Goal: Task Accomplishment & Management: Manage account settings

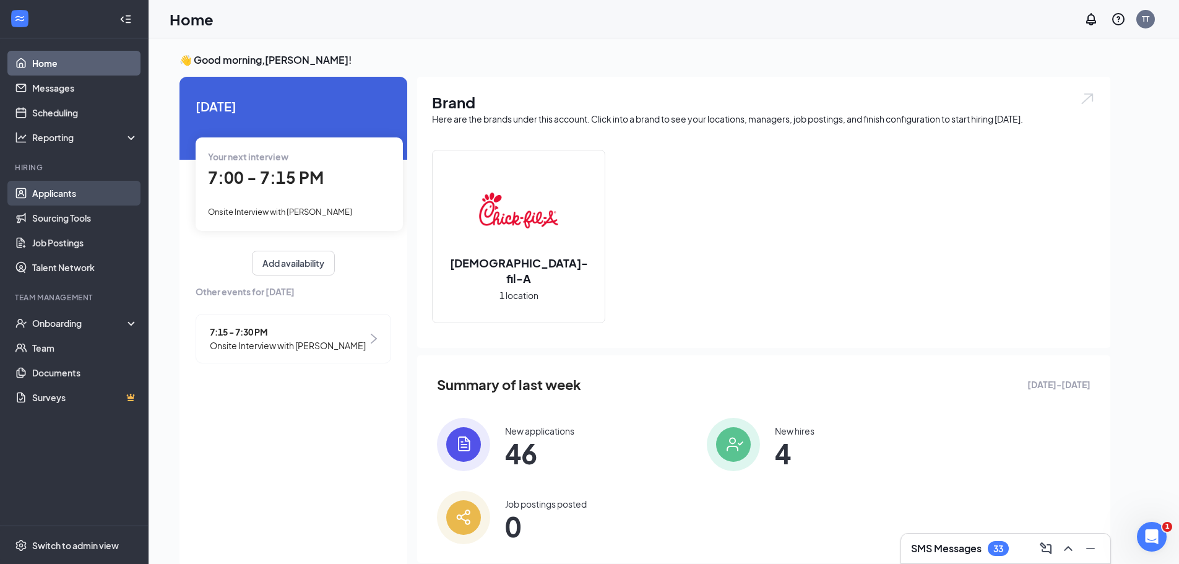
click at [71, 206] on link "Applicants" at bounding box center [85, 193] width 106 height 25
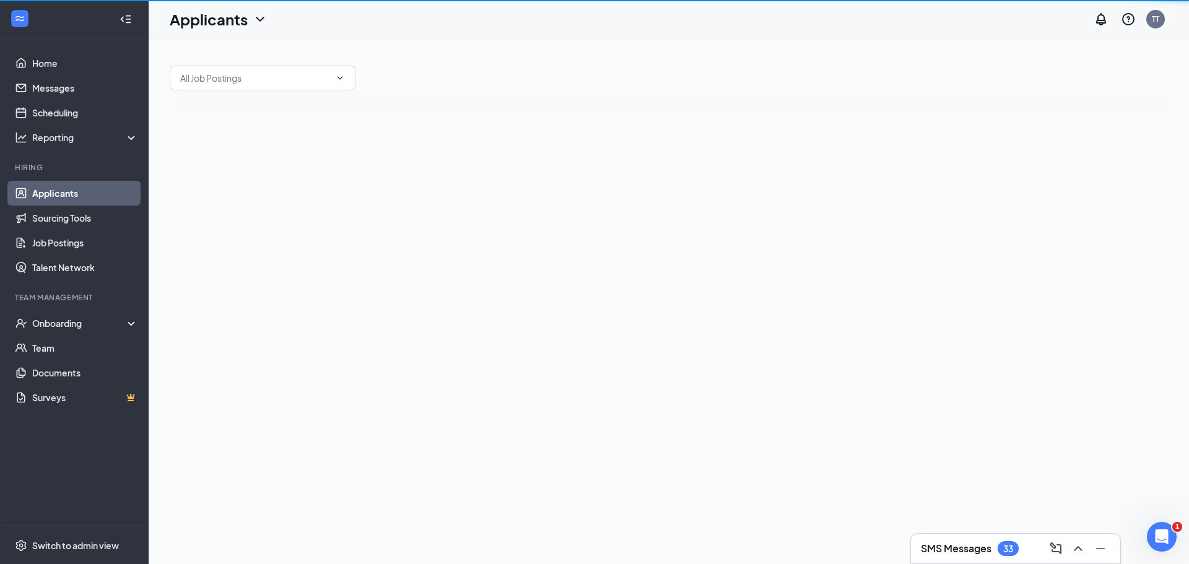
click at [71, 201] on link "Applicants" at bounding box center [85, 193] width 106 height 25
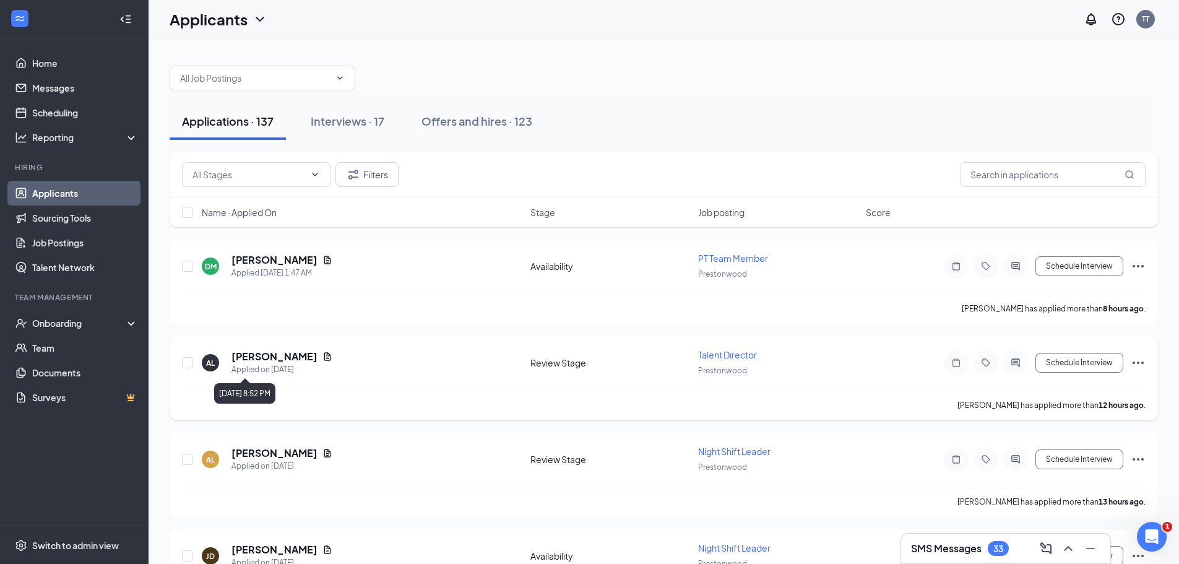
click at [324, 355] on icon "Document" at bounding box center [327, 356] width 7 height 8
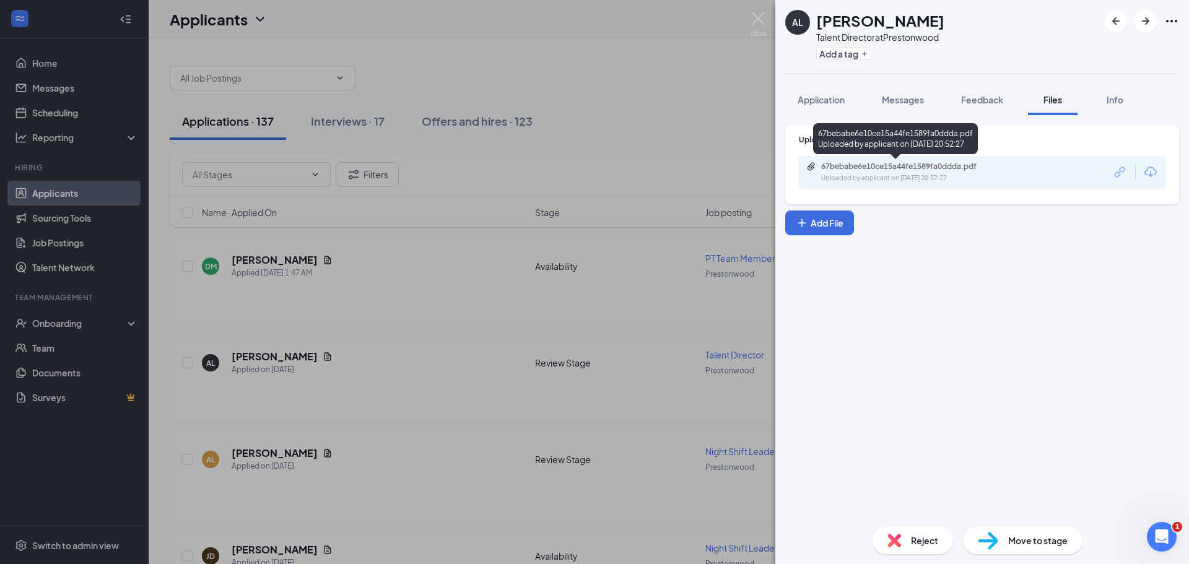
click at [924, 163] on div "67bebabe6e10ce15a44fe1589fa0ddda.pdf" at bounding box center [907, 167] width 173 height 10
click at [666, 238] on div "AL [PERSON_NAME] Talent Director at Prestonwood Add a tag Application Messages …" at bounding box center [594, 282] width 1189 height 564
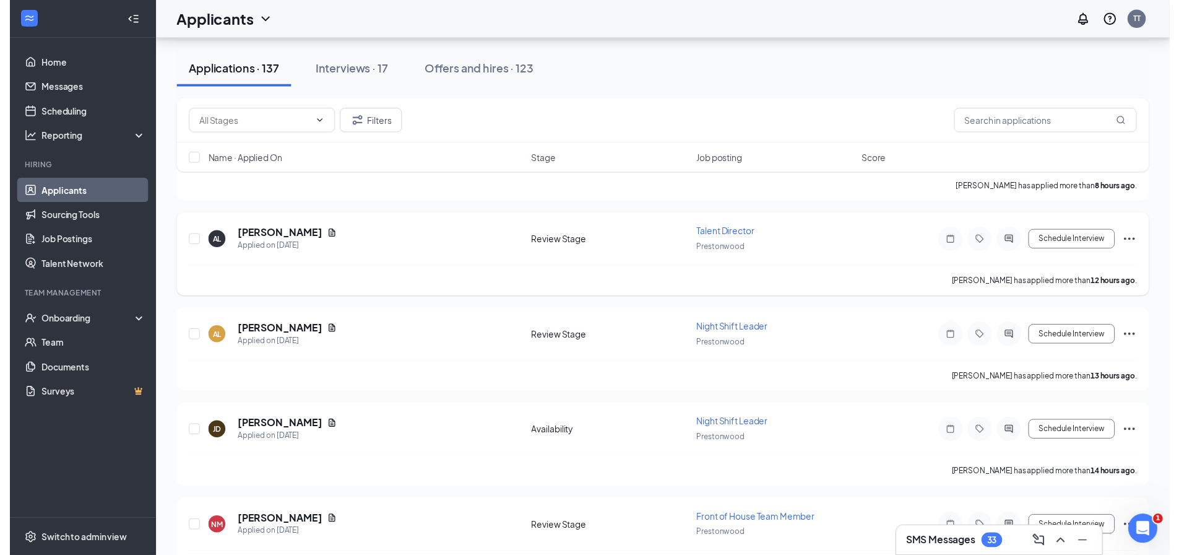
scroll to position [124, 0]
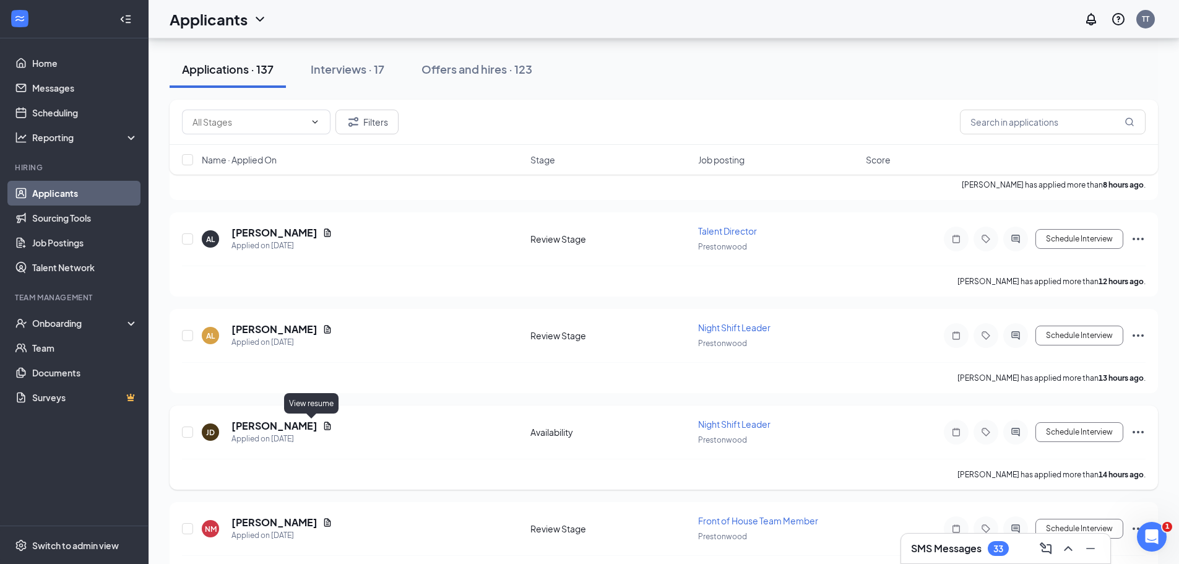
click at [324, 427] on icon "Document" at bounding box center [327, 426] width 7 height 8
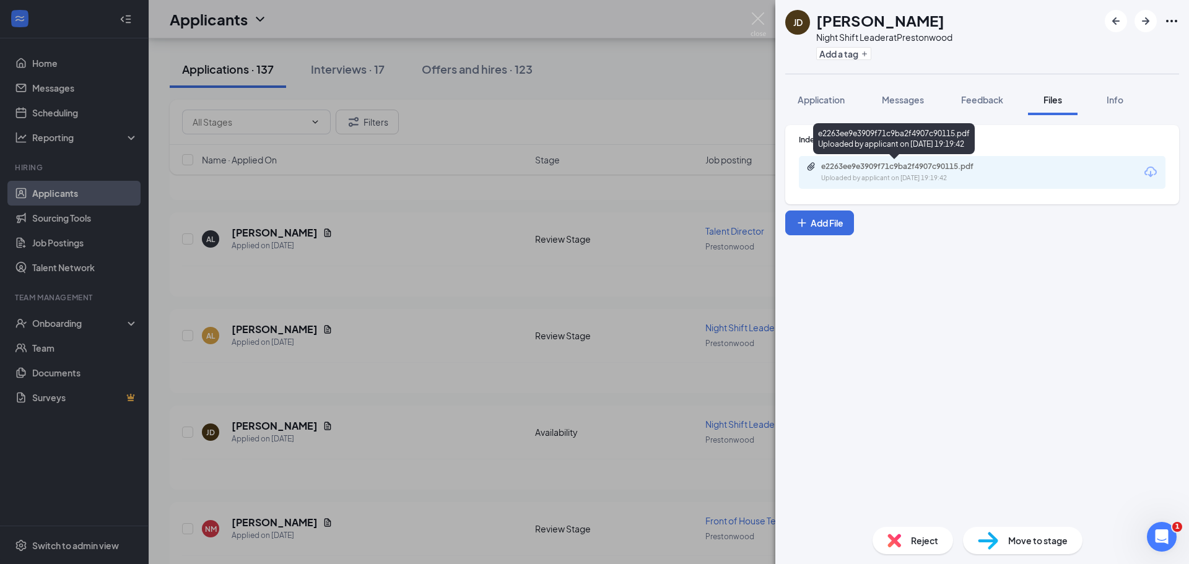
click at [859, 167] on div "e2263ee9e3909f71c9ba2f4907c90115.pdf" at bounding box center [907, 167] width 173 height 10
click at [937, 561] on div "Reject Move to stage" at bounding box center [982, 540] width 414 height 47
click at [929, 552] on div "Reject" at bounding box center [912, 540] width 80 height 27
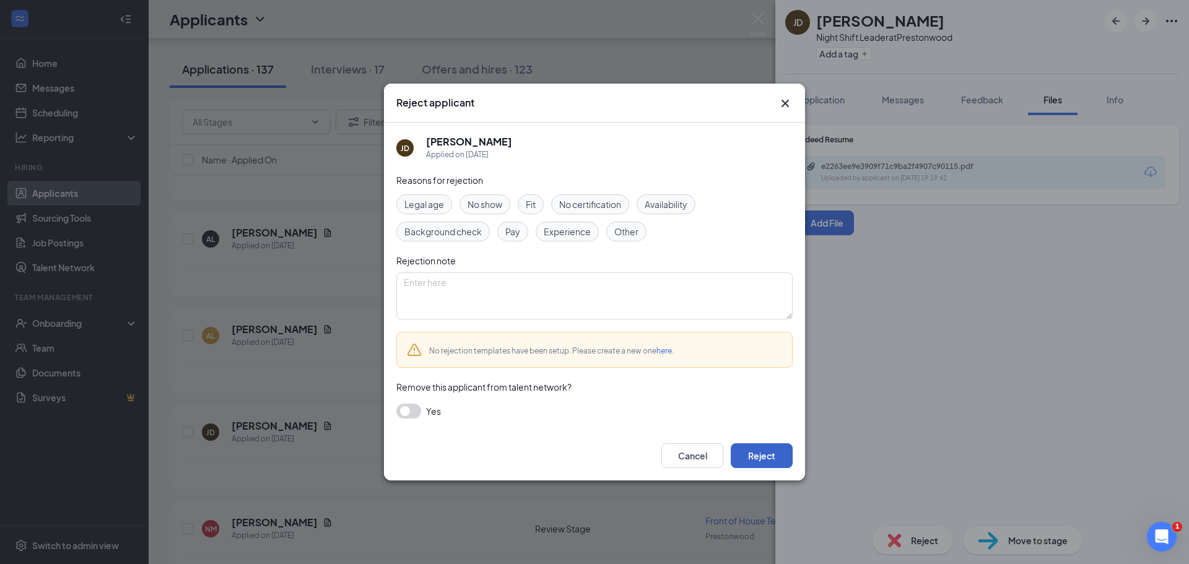
click at [774, 460] on button "Reject" at bounding box center [762, 455] width 62 height 25
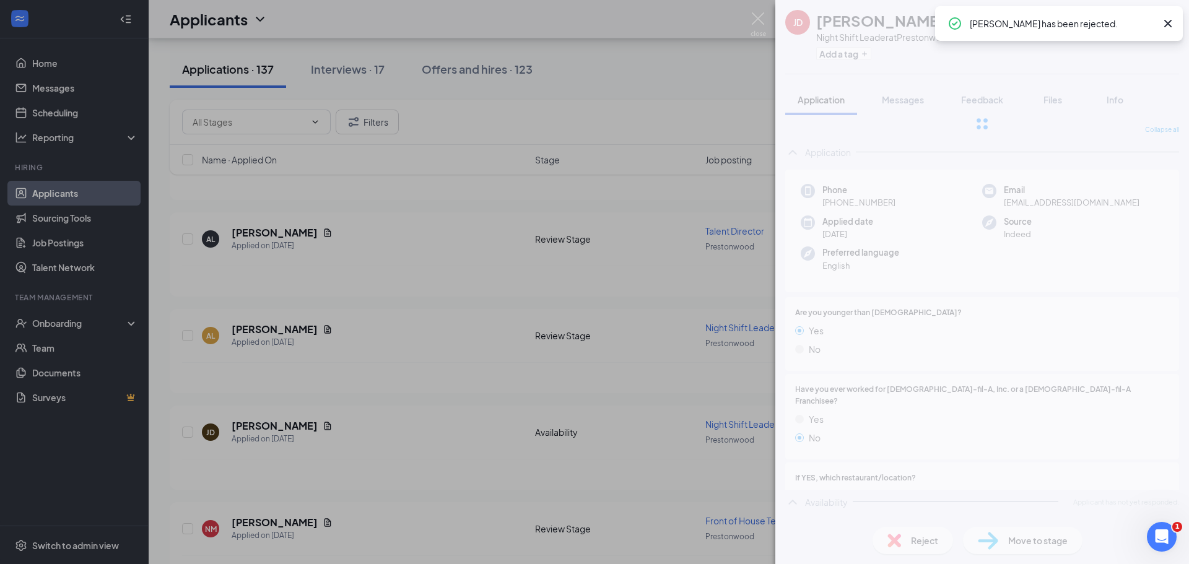
click at [347, 435] on div "[PERSON_NAME] Night Shift Leader at [GEOGRAPHIC_DATA] Add a tag Application Mes…" at bounding box center [594, 282] width 1189 height 564
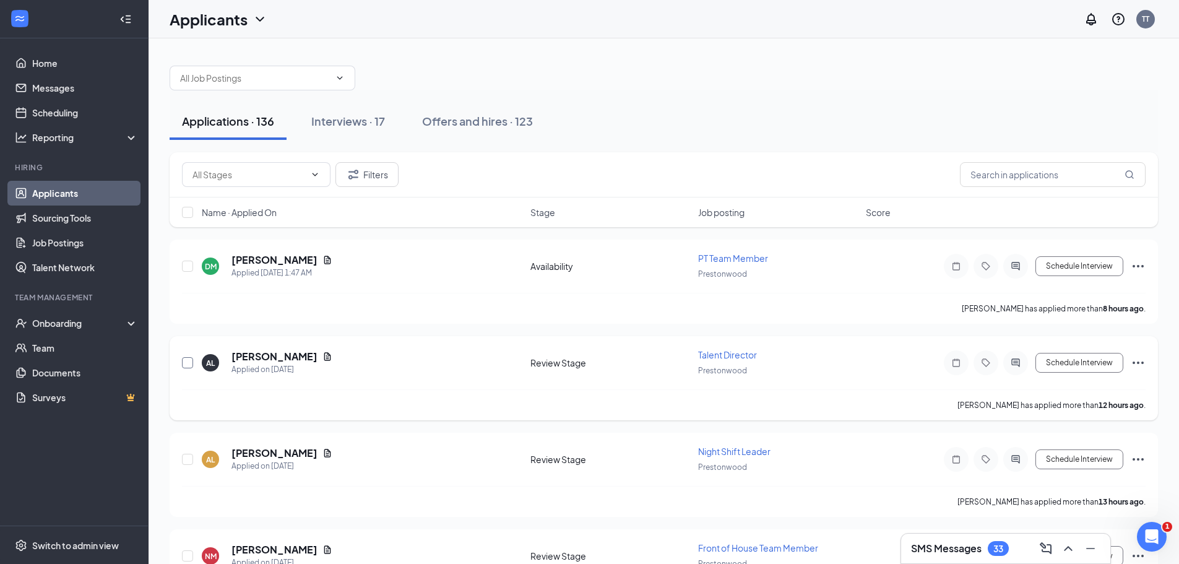
click at [187, 362] on input "checkbox" at bounding box center [187, 362] width 11 height 11
checkbox input "true"
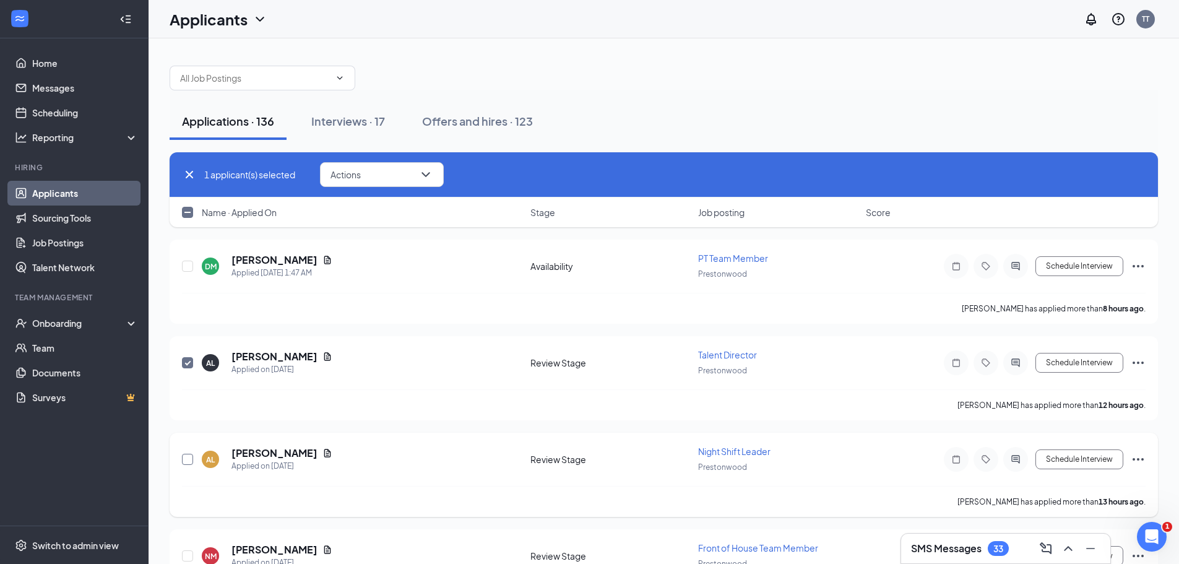
click at [191, 454] on input "checkbox" at bounding box center [187, 459] width 11 height 11
checkbox input "true"
click at [409, 185] on button "Actions" at bounding box center [382, 174] width 124 height 25
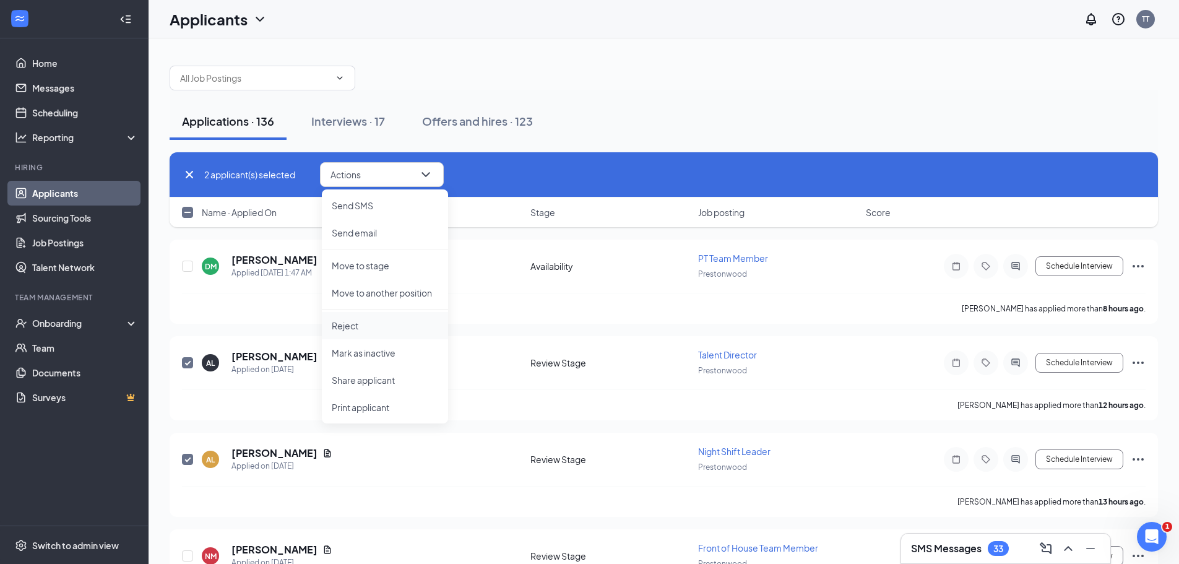
click at [358, 323] on p "Reject" at bounding box center [385, 325] width 106 height 12
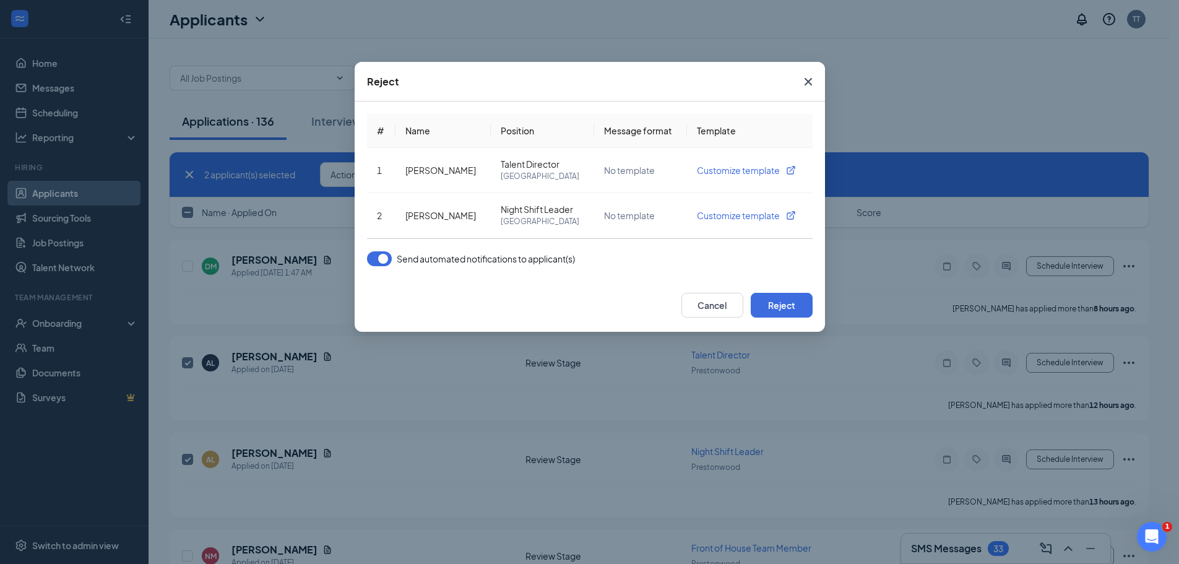
click at [818, 305] on div "Cancel Reject" at bounding box center [590, 305] width 471 height 53
click at [792, 311] on button "Reject" at bounding box center [782, 305] width 62 height 25
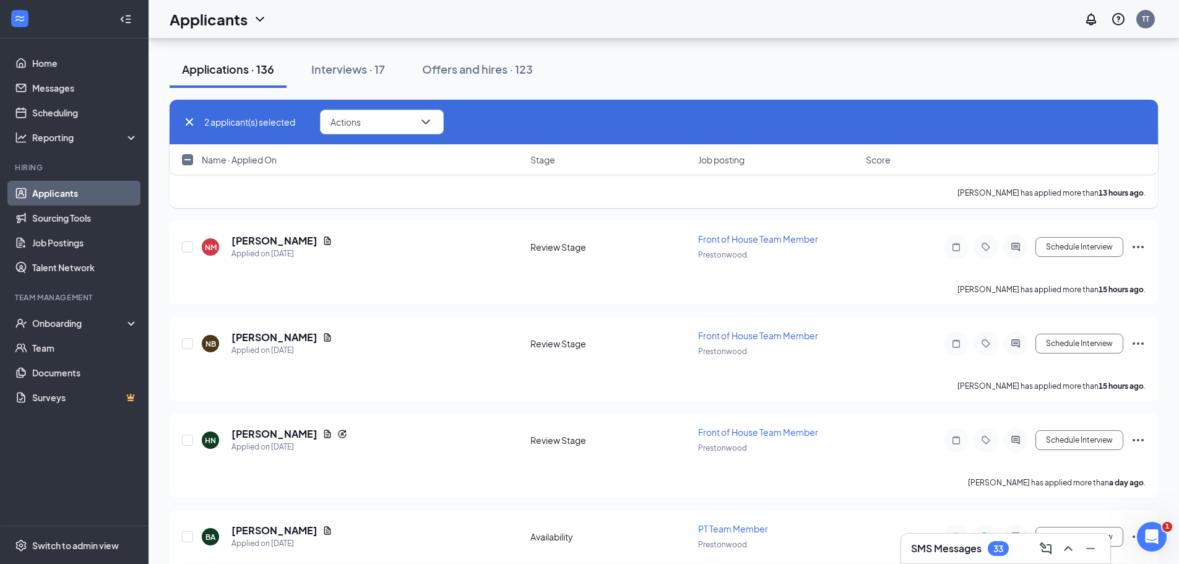
scroll to position [62, 0]
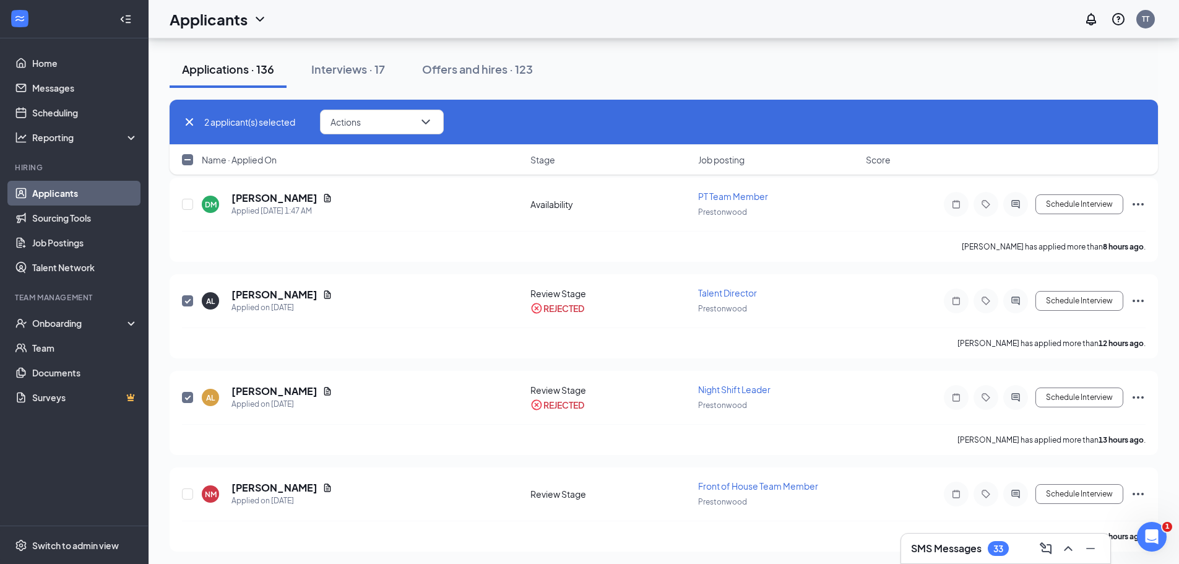
click at [190, 124] on icon "Cross" at bounding box center [189, 122] width 15 height 15
checkbox input "false"
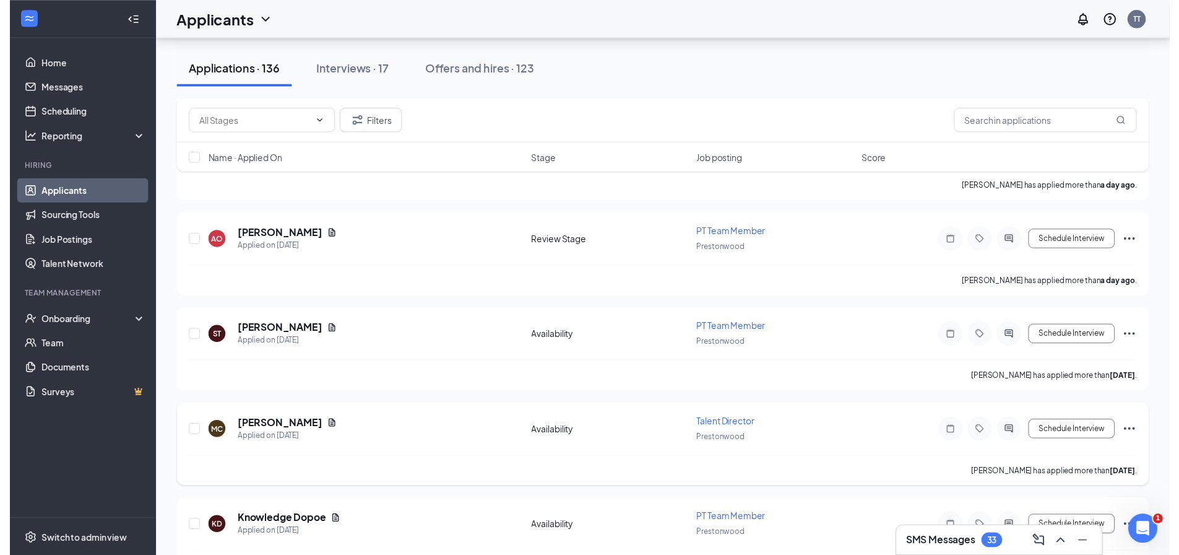
scroll to position [805, 0]
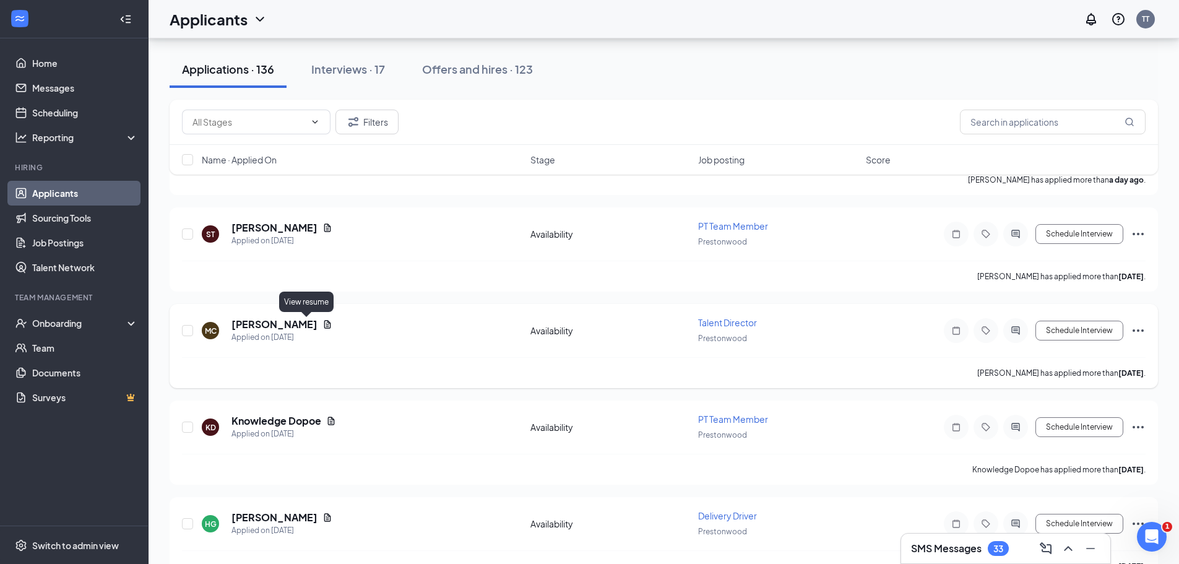
click at [323, 323] on icon "Document" at bounding box center [328, 324] width 10 height 10
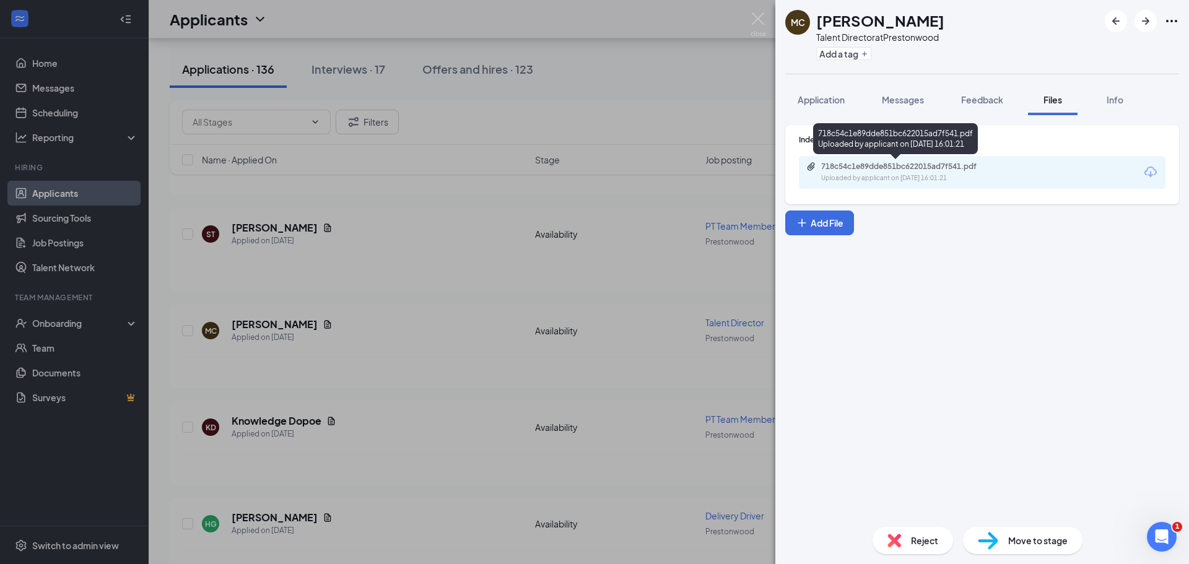
click at [908, 169] on div "718c54c1e89dde851bc622015ad7f541.pdf" at bounding box center [907, 167] width 173 height 10
click at [916, 527] on div "Reject" at bounding box center [912, 540] width 80 height 27
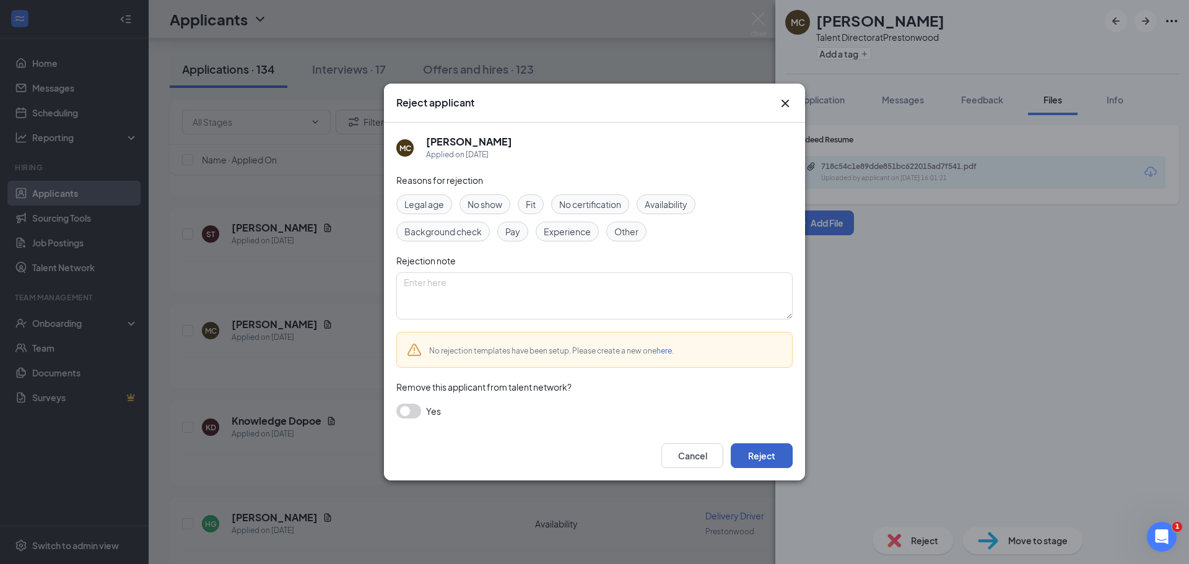
click at [742, 459] on button "Reject" at bounding box center [762, 455] width 62 height 25
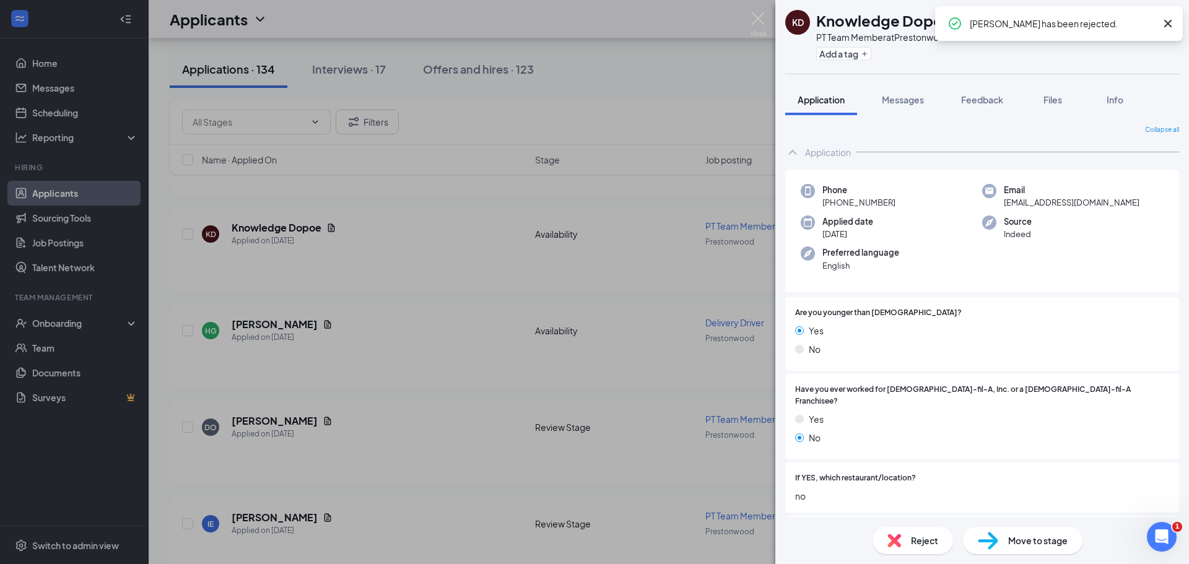
click at [682, 474] on div "KD Knowledge Dopoe PT Team Member at [GEOGRAPHIC_DATA] Add a tag Application Me…" at bounding box center [594, 282] width 1189 height 564
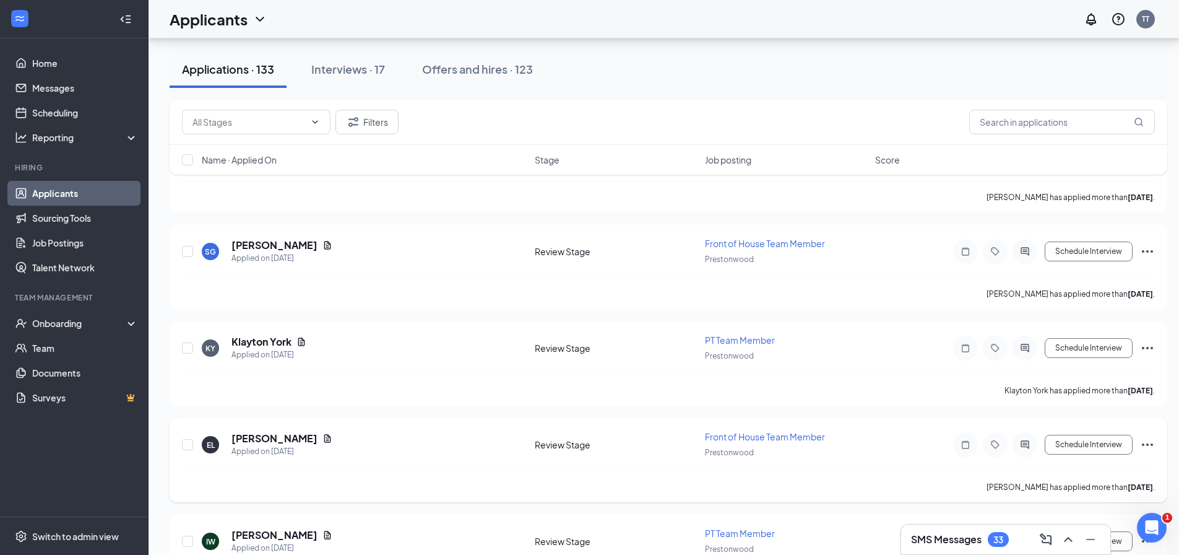
scroll to position [2291, 0]
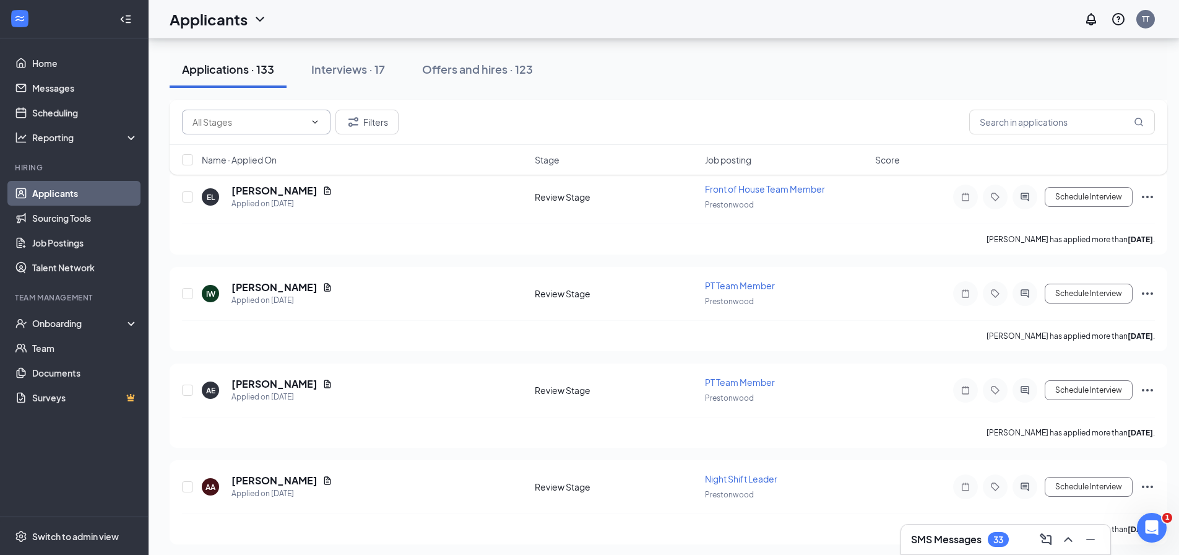
click at [293, 118] on input "text" at bounding box center [249, 122] width 113 height 14
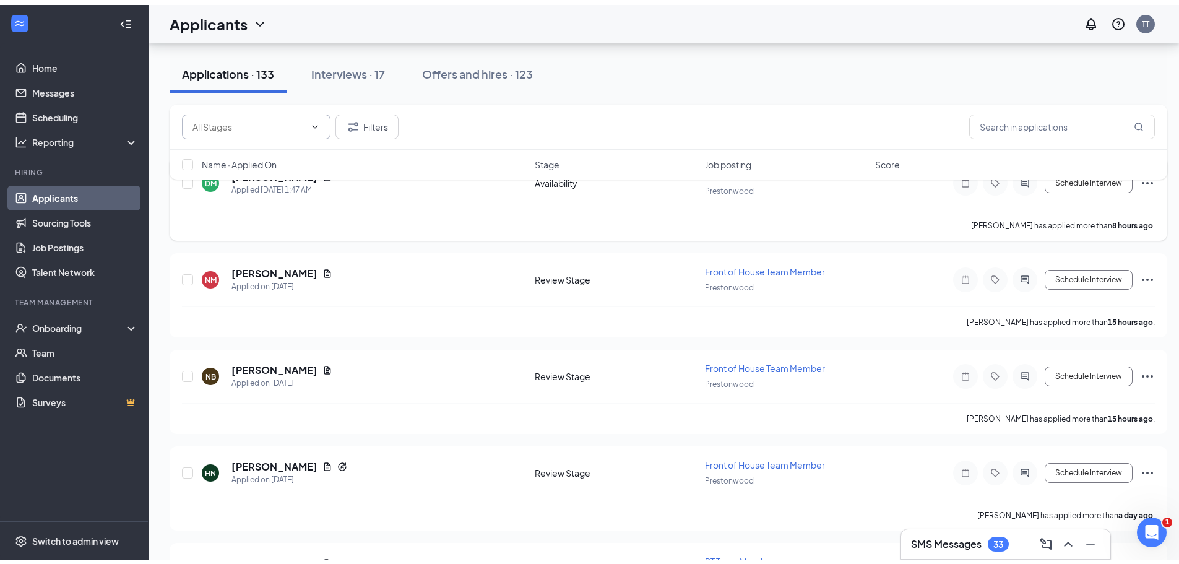
scroll to position [0, 0]
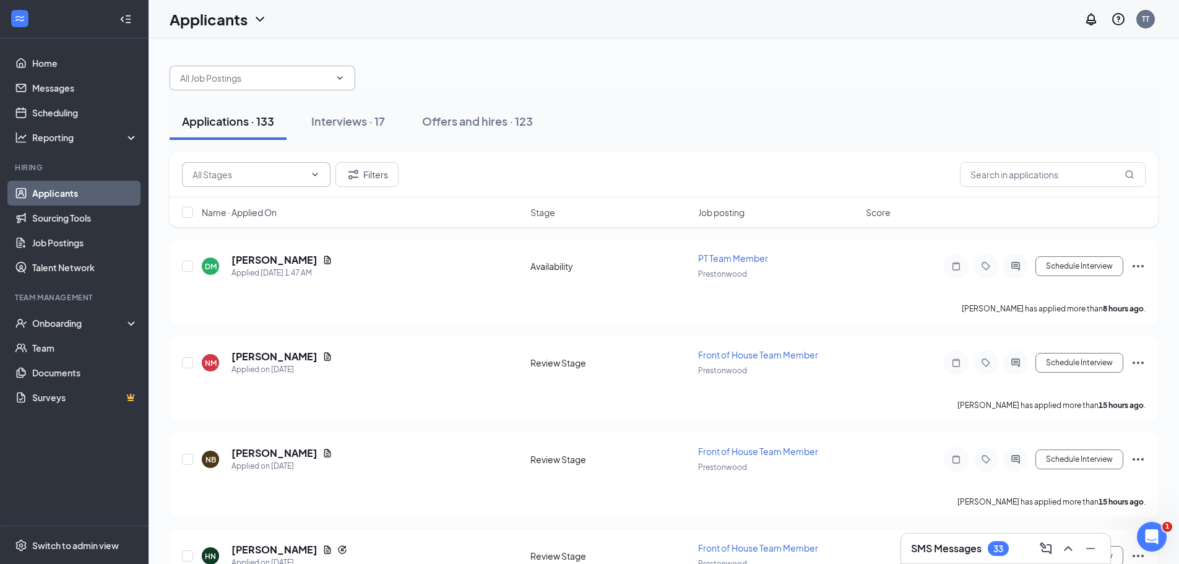
click at [264, 70] on span at bounding box center [263, 78] width 186 height 25
click at [265, 79] on input "text" at bounding box center [255, 78] width 150 height 14
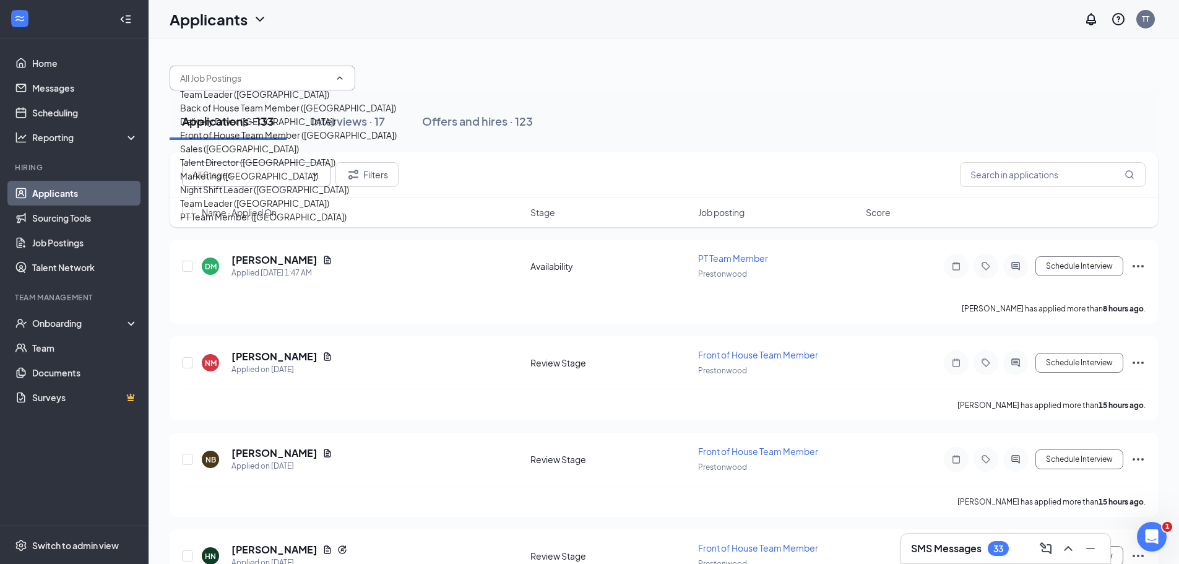
scroll to position [124, 0]
click at [245, 155] on div "Talent Director ([GEOGRAPHIC_DATA])" at bounding box center [257, 162] width 155 height 14
type input "Talent Director ([GEOGRAPHIC_DATA])"
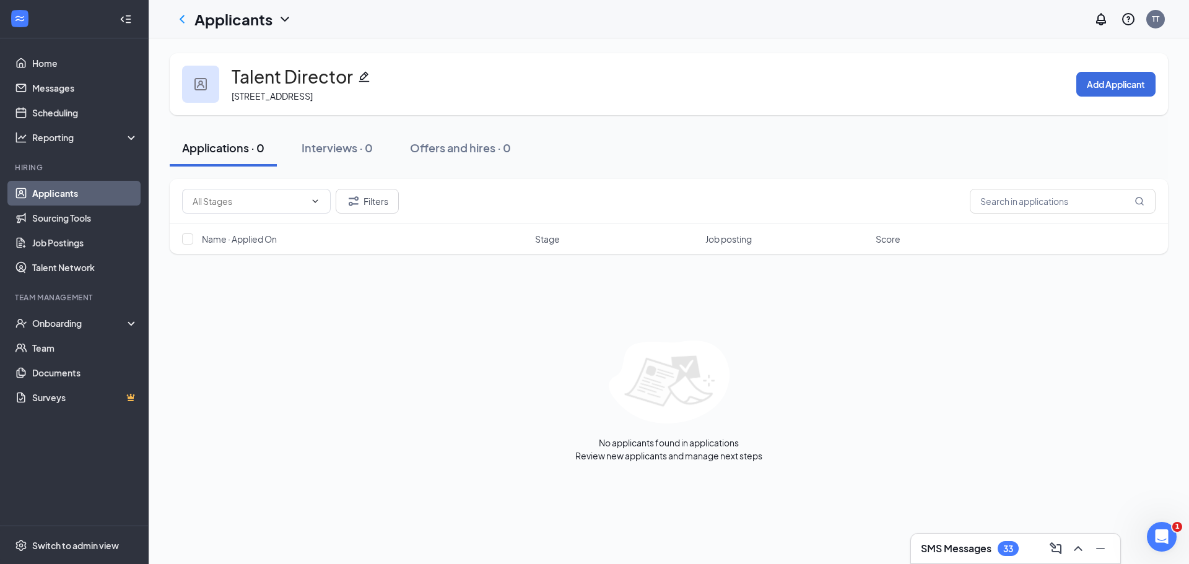
click at [48, 193] on link "Applicants" at bounding box center [85, 193] width 106 height 25
